Goal: Transaction & Acquisition: Download file/media

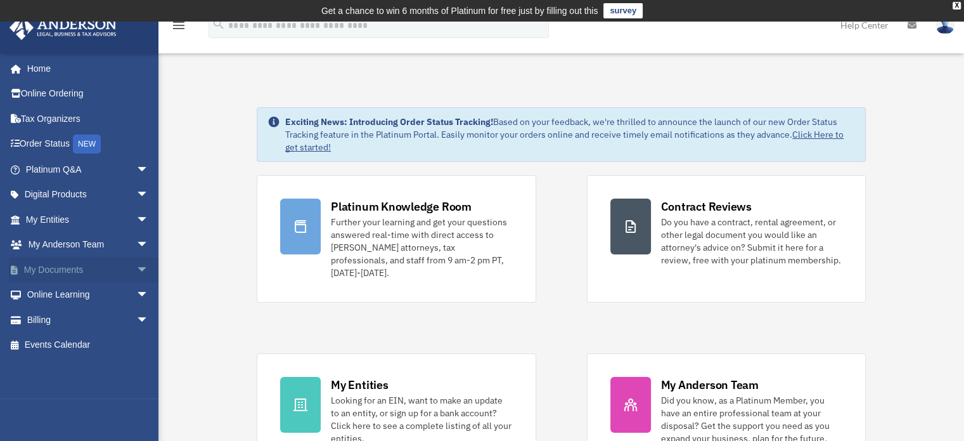
click at [117, 269] on link "My Documents arrow_drop_down" at bounding box center [88, 269] width 159 height 25
click at [136, 265] on span "arrow_drop_down" at bounding box center [148, 270] width 25 height 26
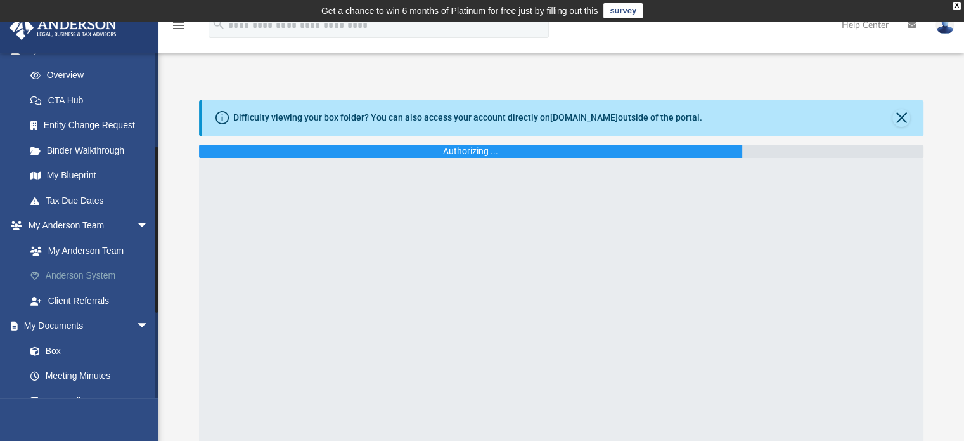
scroll to position [190, 0]
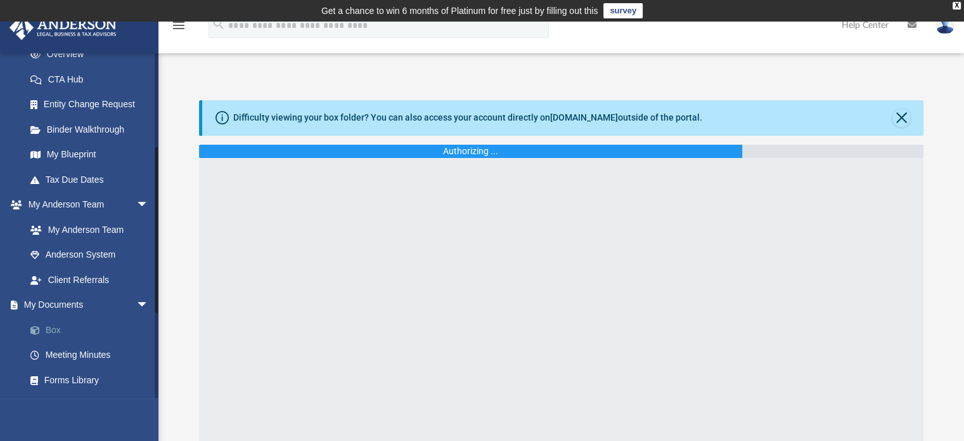
click at [74, 332] on link "Box" at bounding box center [93, 329] width 150 height 25
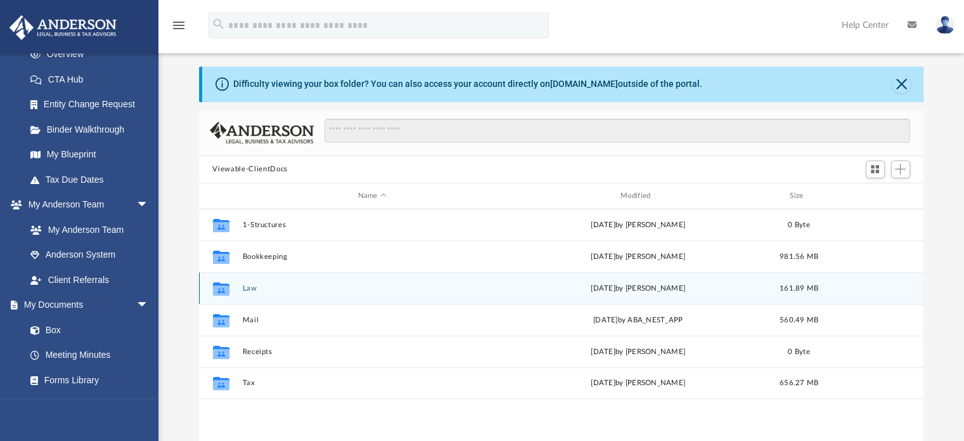
scroll to position [63, 0]
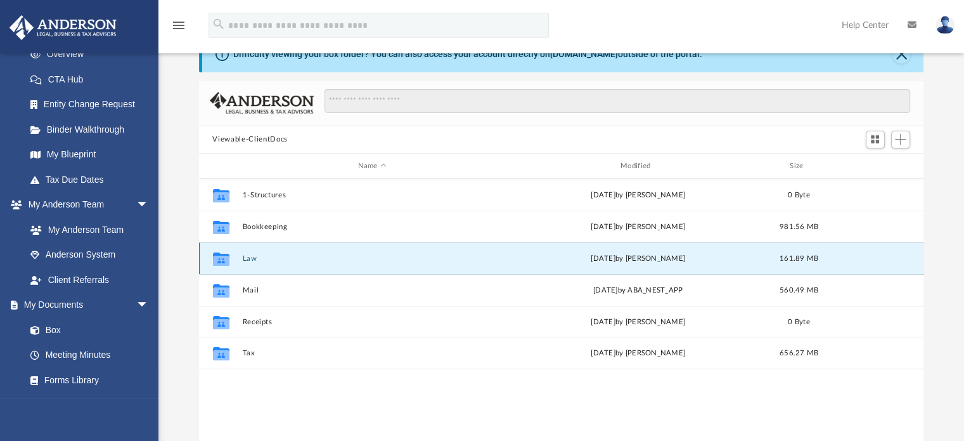
click at [250, 257] on button "Law" at bounding box center [372, 258] width 260 height 8
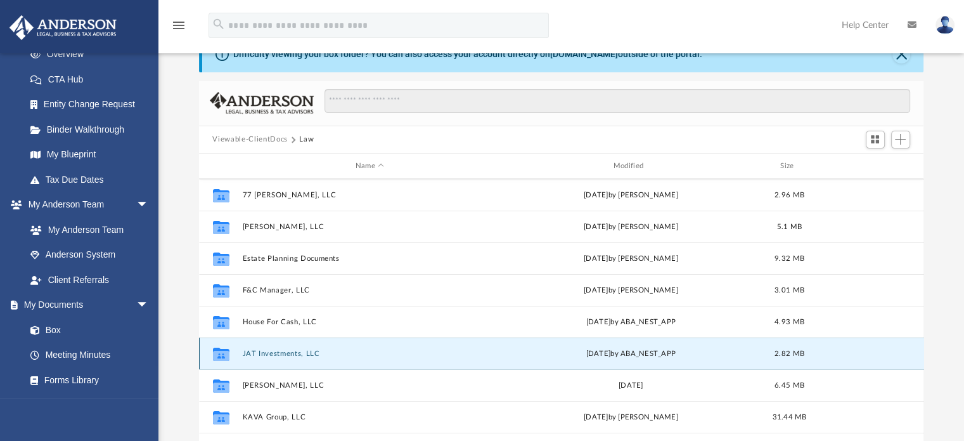
click at [283, 352] on button "JAT Investments, LLC" at bounding box center [369, 353] width 255 height 8
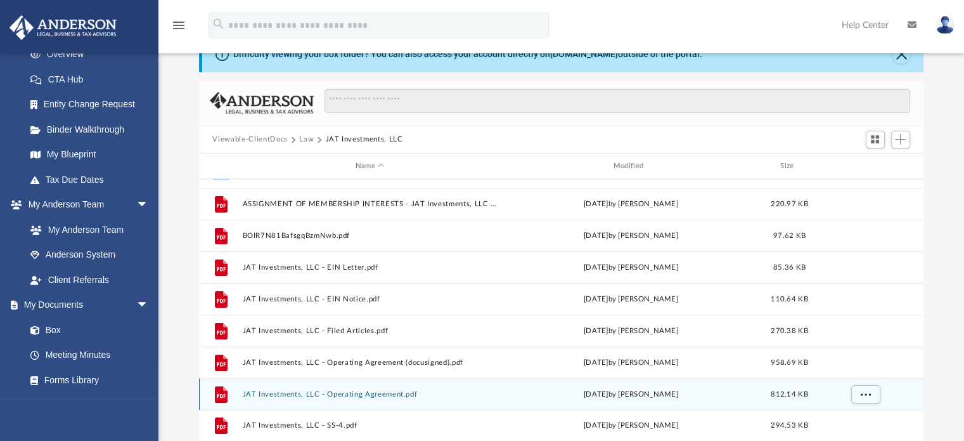
scroll to position [0, 0]
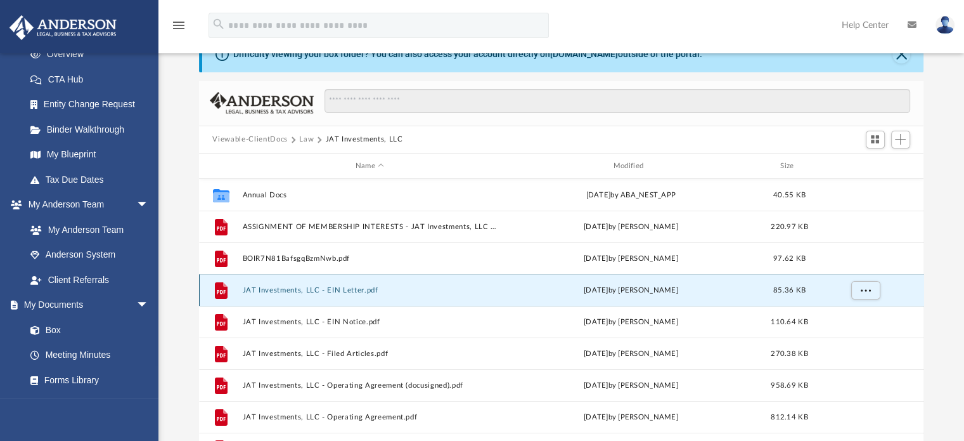
click at [322, 292] on button "JAT Investments, LLC - EIN Letter.pdf" at bounding box center [369, 290] width 255 height 8
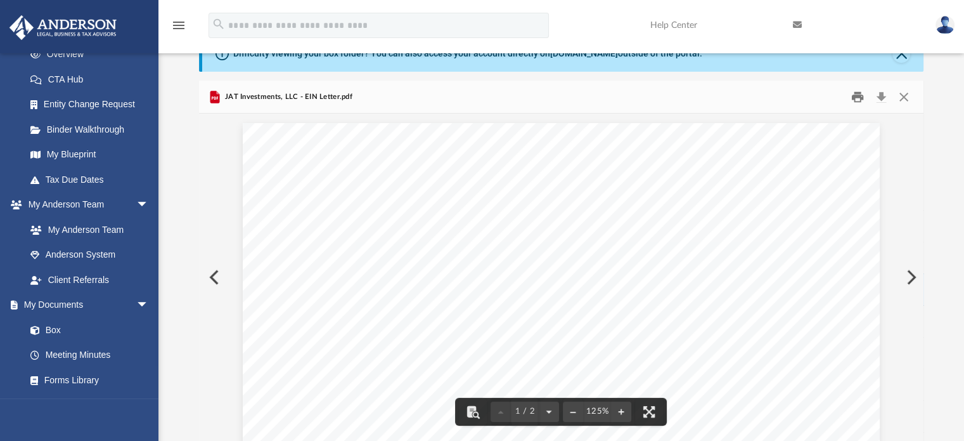
click at [857, 96] on button "Print" at bounding box center [857, 97] width 25 height 20
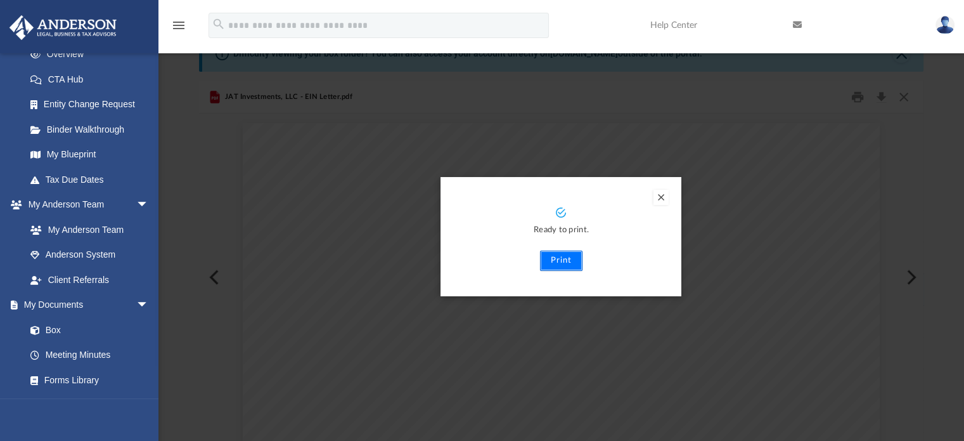
click at [572, 263] on button "Print" at bounding box center [561, 260] width 42 height 20
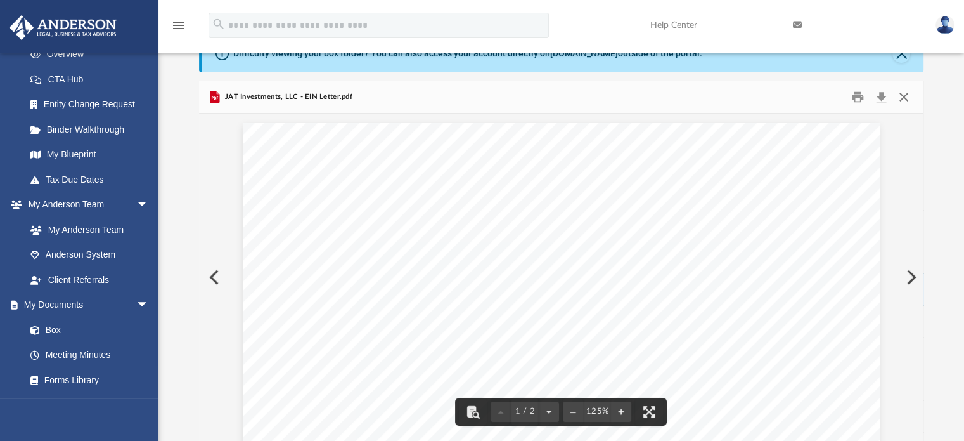
click at [908, 93] on button "Close" at bounding box center [904, 97] width 23 height 20
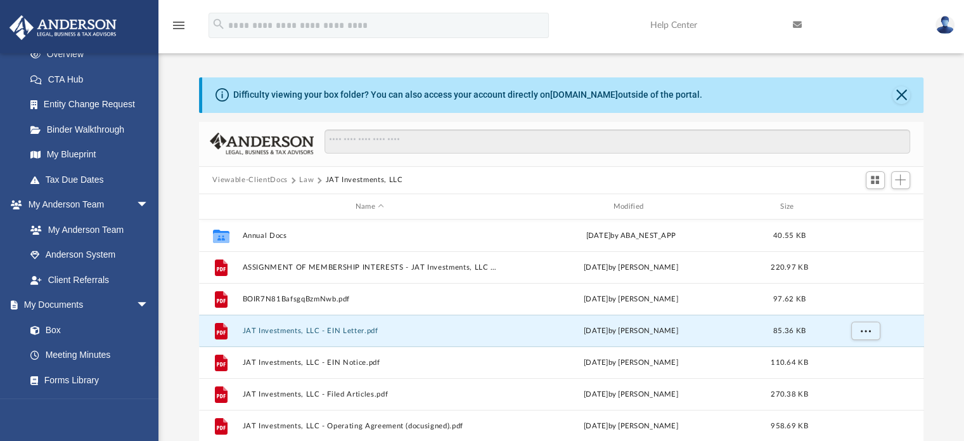
scroll to position [1, 0]
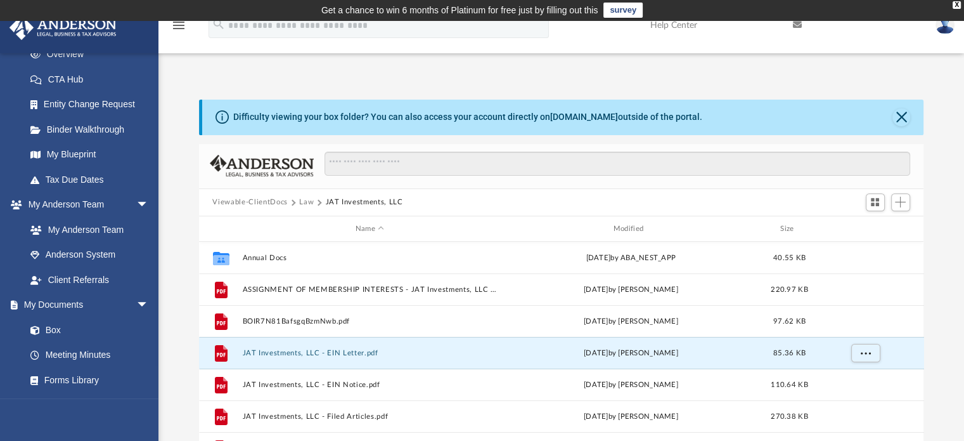
click at [301, 200] on button "Law" at bounding box center [306, 202] width 15 height 11
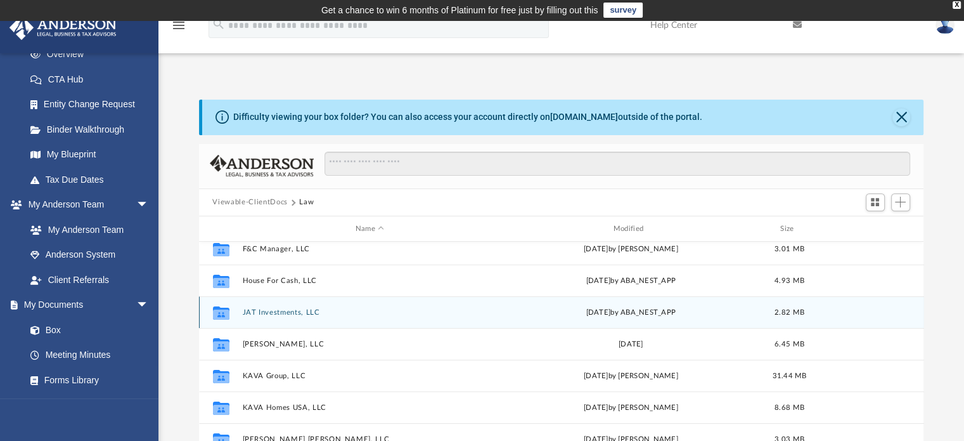
scroll to position [190, 0]
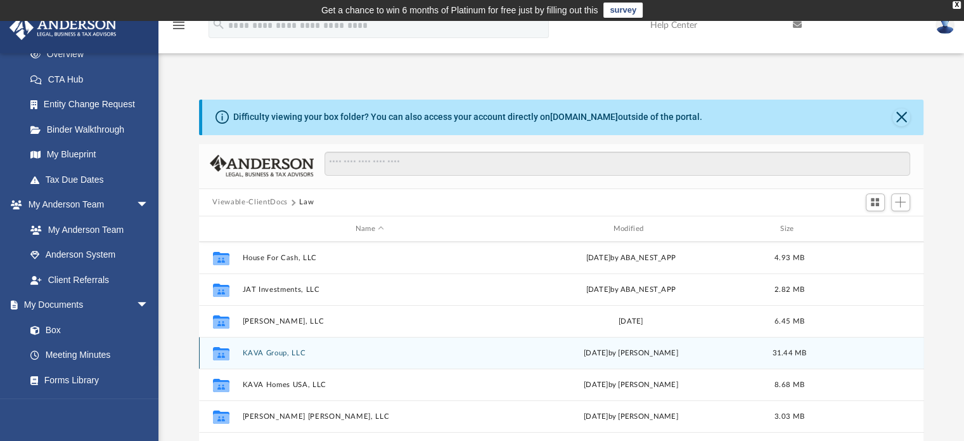
click at [291, 351] on button "KAVA Group, LLC" at bounding box center [369, 353] width 255 height 8
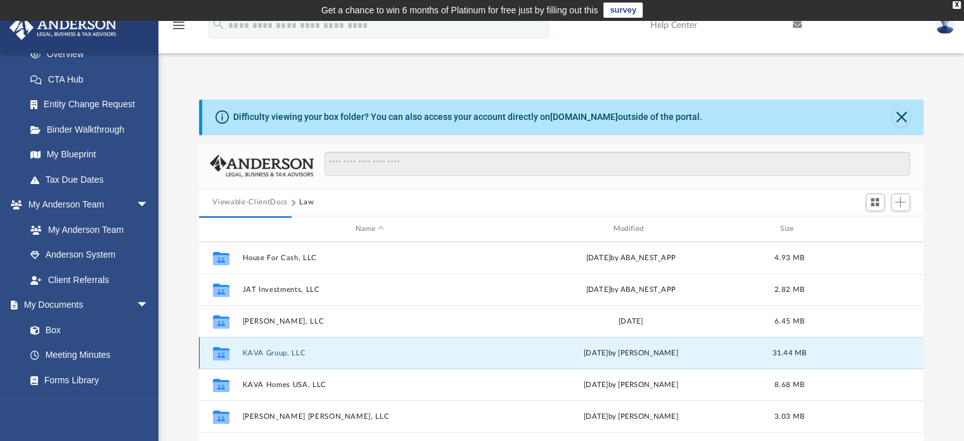
click at [269, 351] on button "KAVA Group, LLC" at bounding box center [369, 353] width 255 height 8
click at [268, 354] on button "KAVA Group, LLC" at bounding box center [369, 353] width 255 height 8
click at [253, 352] on button "KAVA Group, LLC" at bounding box center [369, 353] width 255 height 8
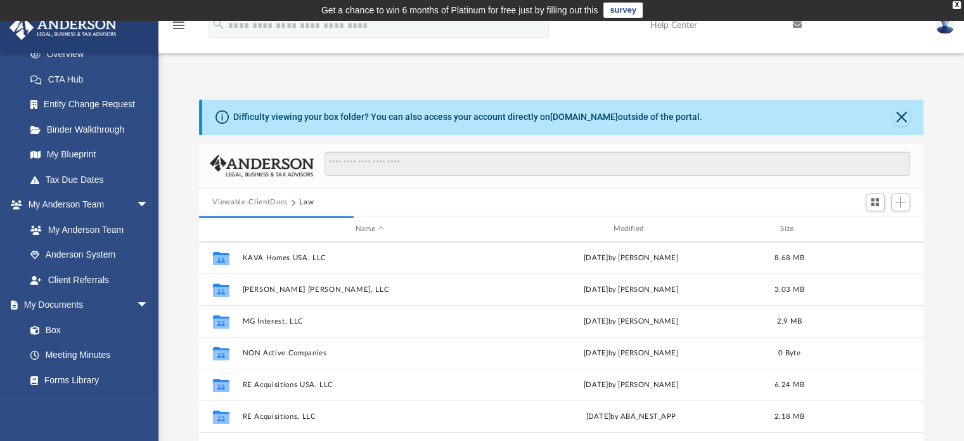
scroll to position [254, 0]
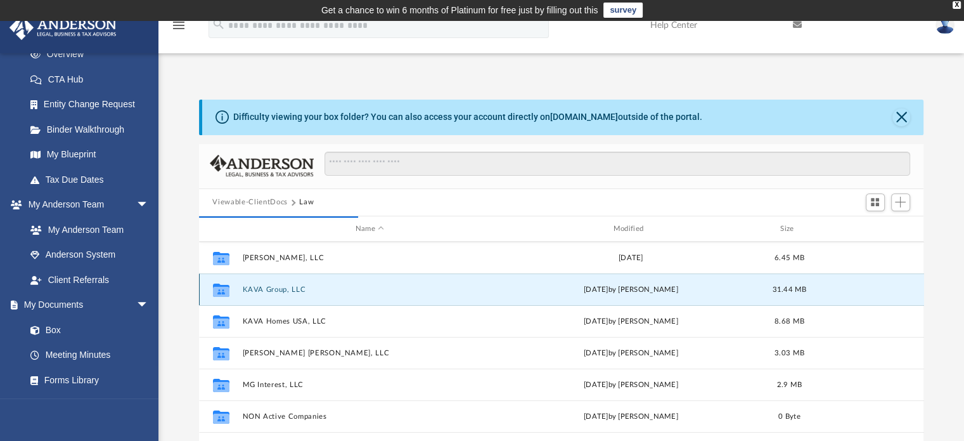
click at [276, 286] on button "KAVA Group, LLC" at bounding box center [369, 289] width 255 height 8
click at [276, 288] on button "KAVA Group, LLC" at bounding box center [369, 289] width 255 height 8
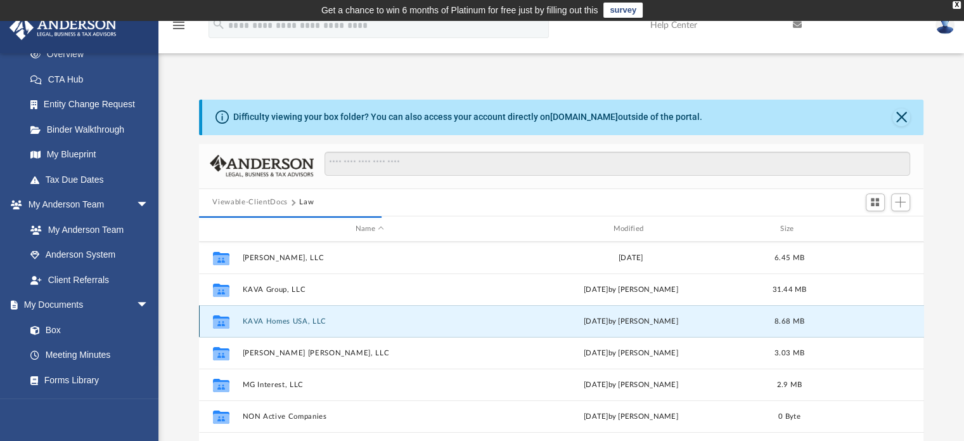
click at [283, 317] on button "KAVA Homes USA, LLC" at bounding box center [369, 321] width 255 height 8
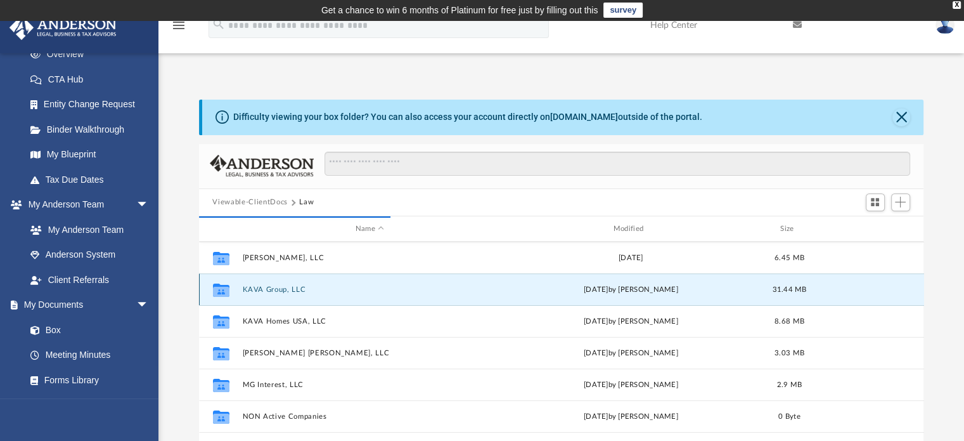
click at [281, 292] on button "KAVA Group, LLC" at bounding box center [369, 289] width 255 height 8
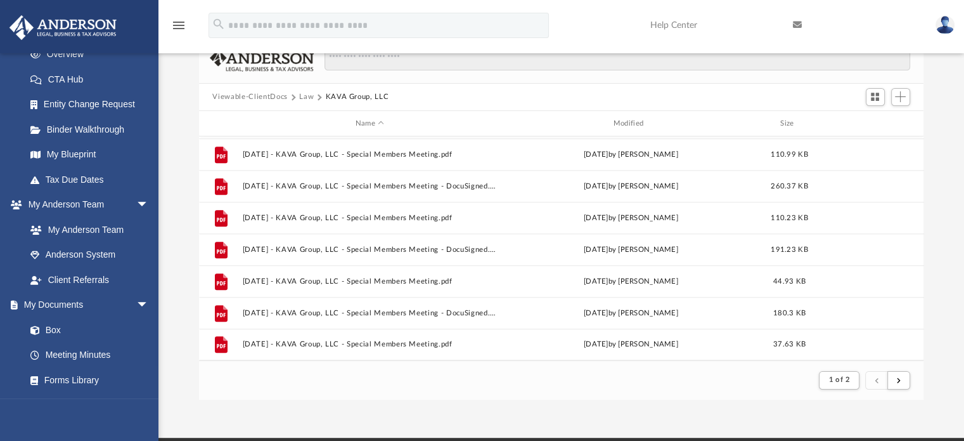
scroll to position [127, 0]
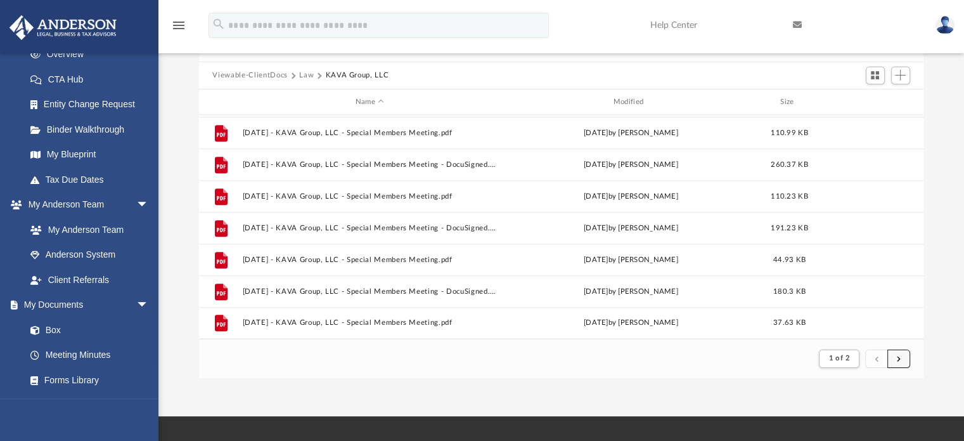
click at [902, 356] on button "submit" at bounding box center [898, 358] width 23 height 18
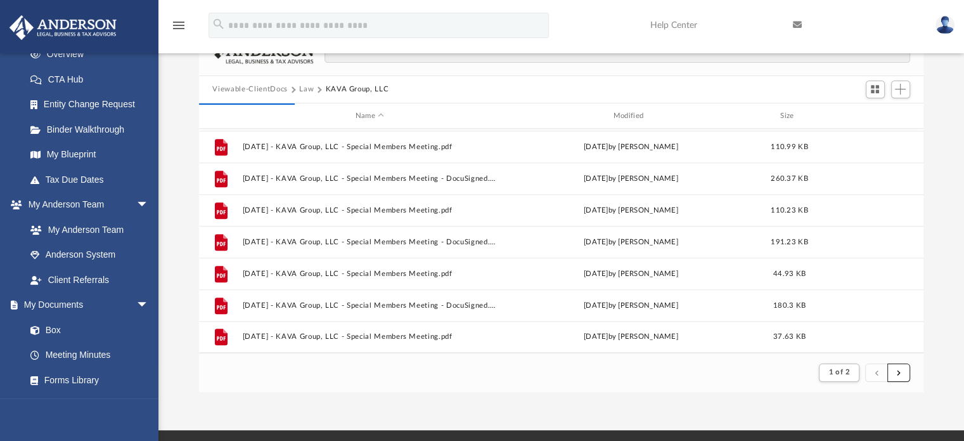
scroll to position [191, 0]
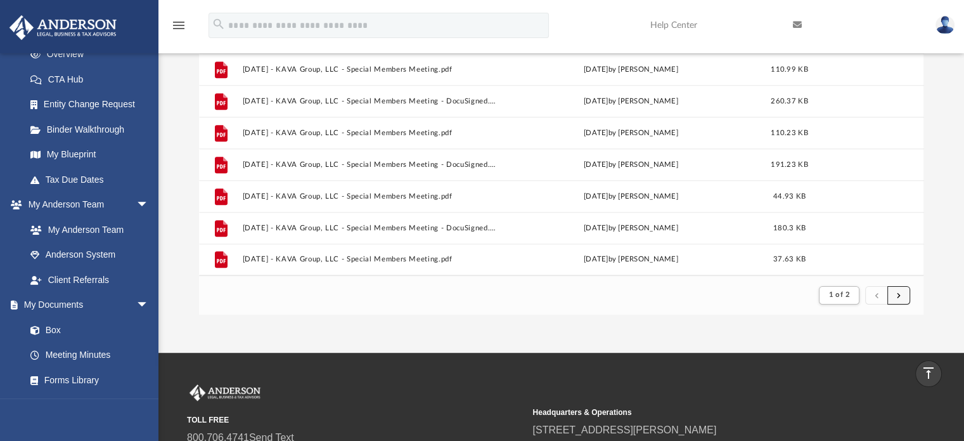
click at [905, 296] on button "submit" at bounding box center [898, 295] width 23 height 18
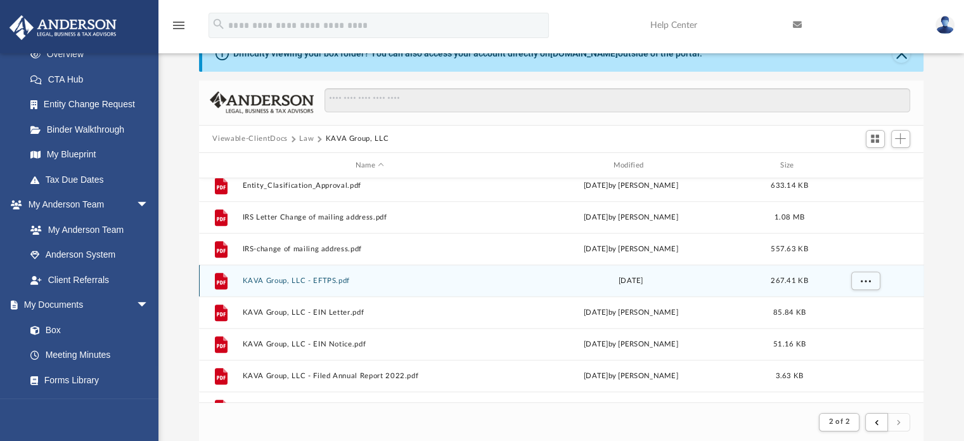
scroll to position [1014, 0]
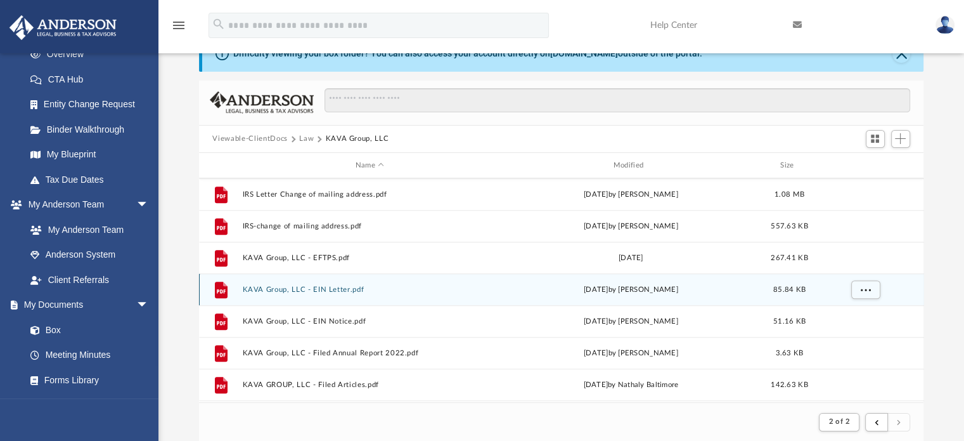
click at [307, 289] on button "KAVA Group, LLC - EIN Letter.pdf" at bounding box center [369, 289] width 255 height 8
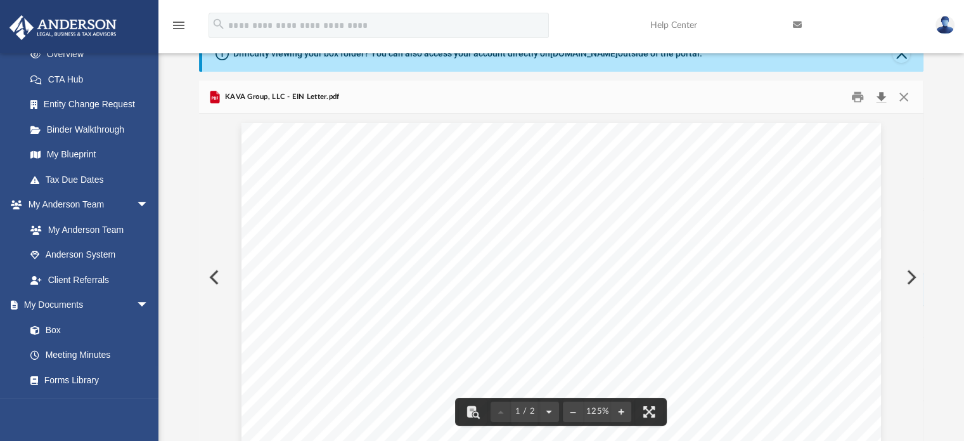
click at [878, 98] on button "Download" at bounding box center [881, 97] width 23 height 20
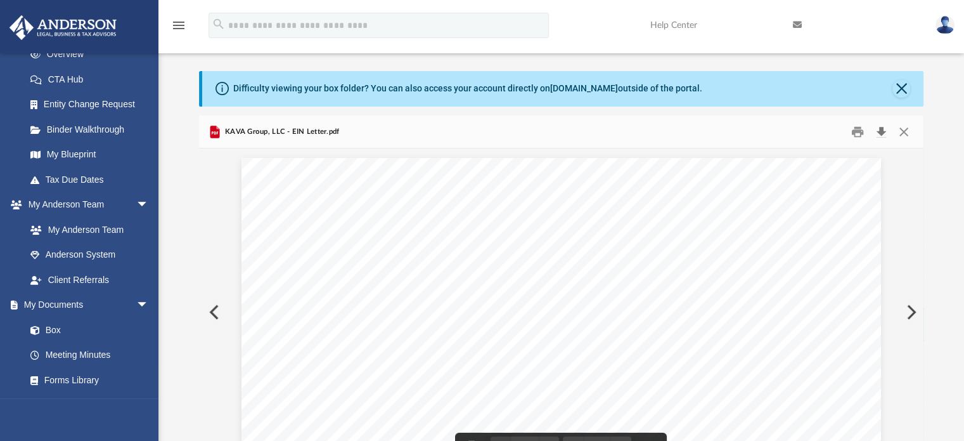
scroll to position [0, 0]
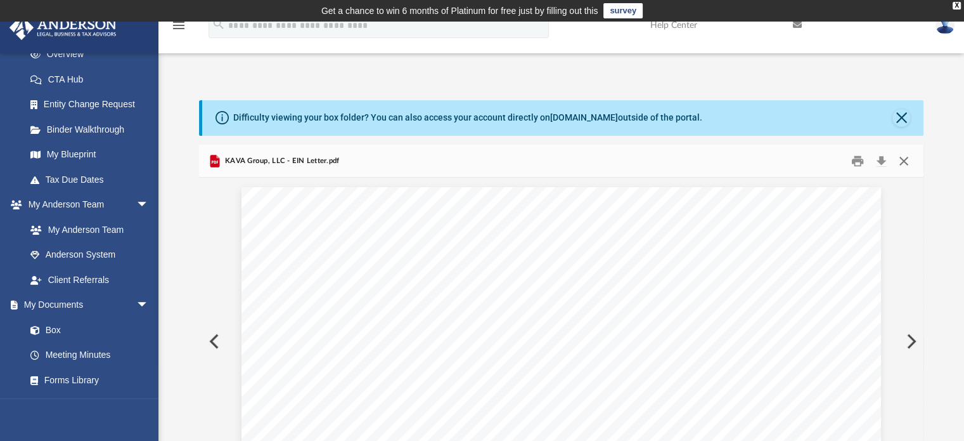
click at [903, 160] on button "Close" at bounding box center [904, 161] width 23 height 20
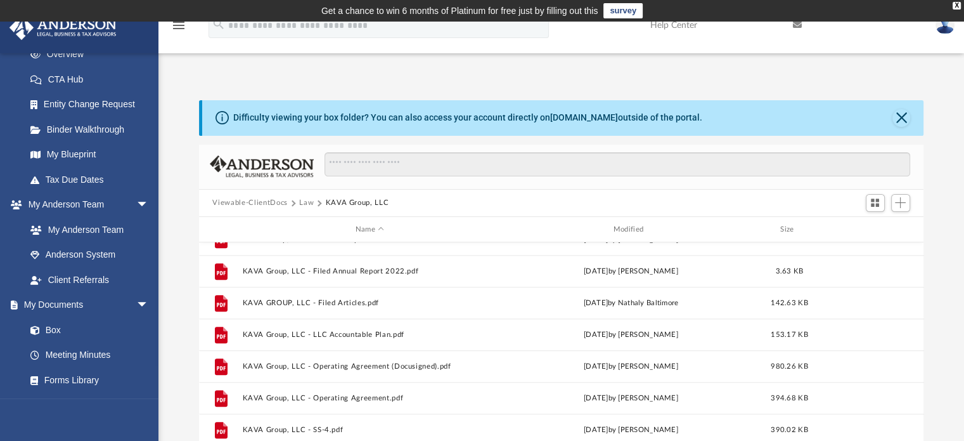
scroll to position [1171, 0]
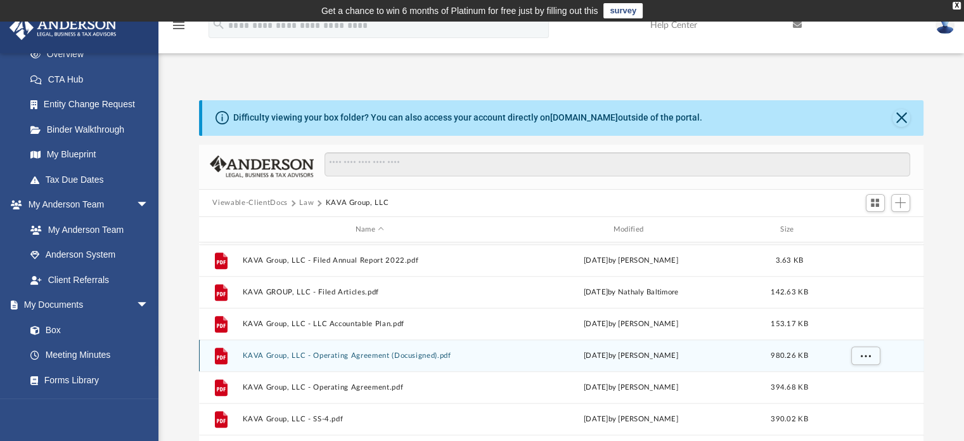
click at [358, 357] on button "KAVA Group, LLC - Operating Agreement (Docusigned).pdf" at bounding box center [369, 355] width 255 height 8
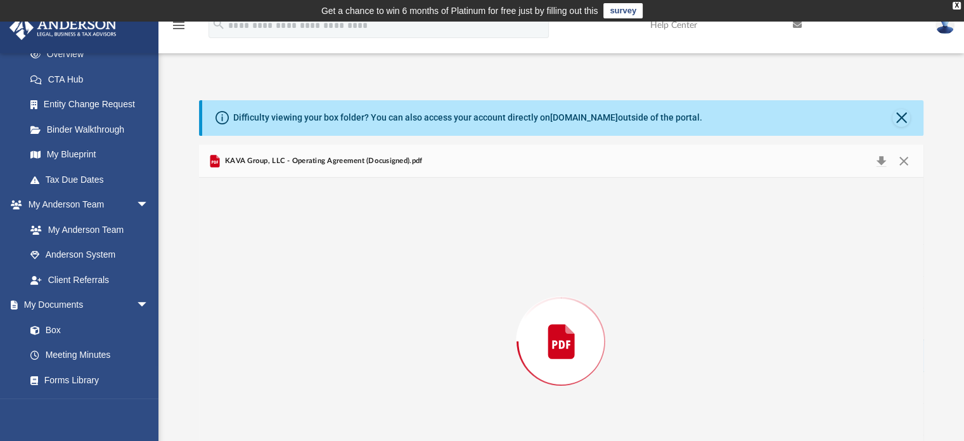
scroll to position [64, 0]
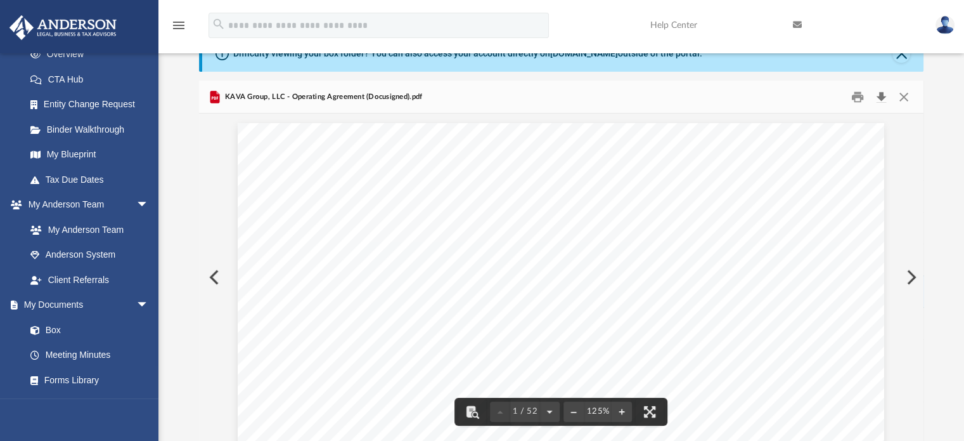
click at [880, 98] on button "Download" at bounding box center [881, 97] width 23 height 20
